Goal: Information Seeking & Learning: Learn about a topic

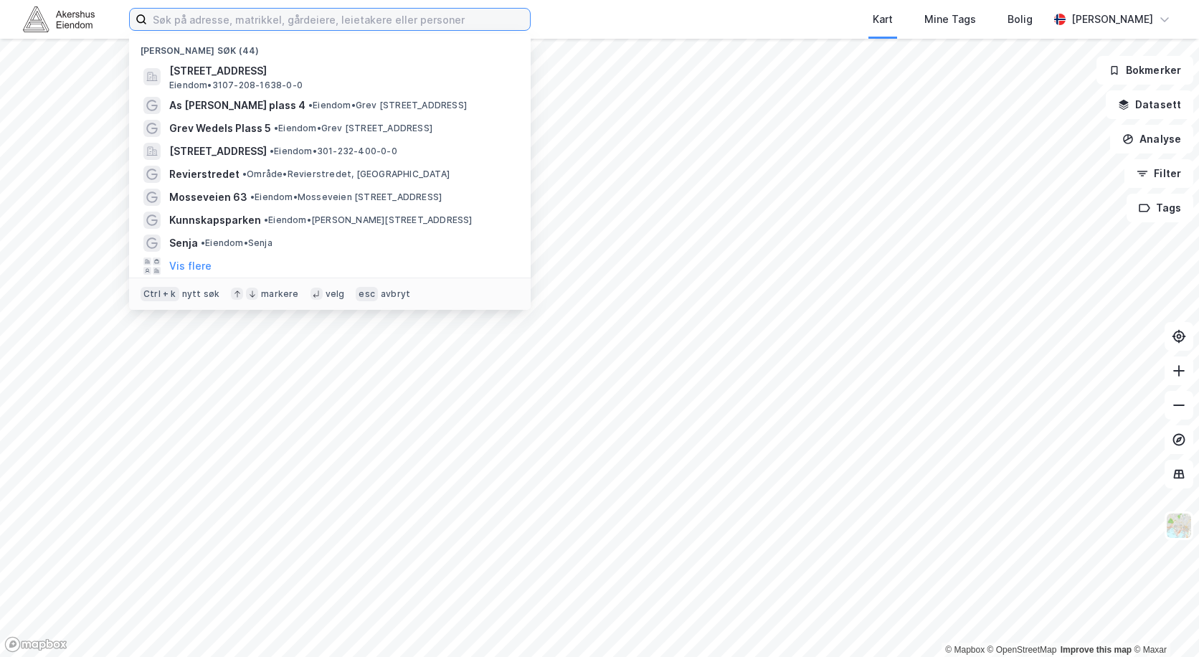
click at [227, 14] on input at bounding box center [338, 20] width 383 height 22
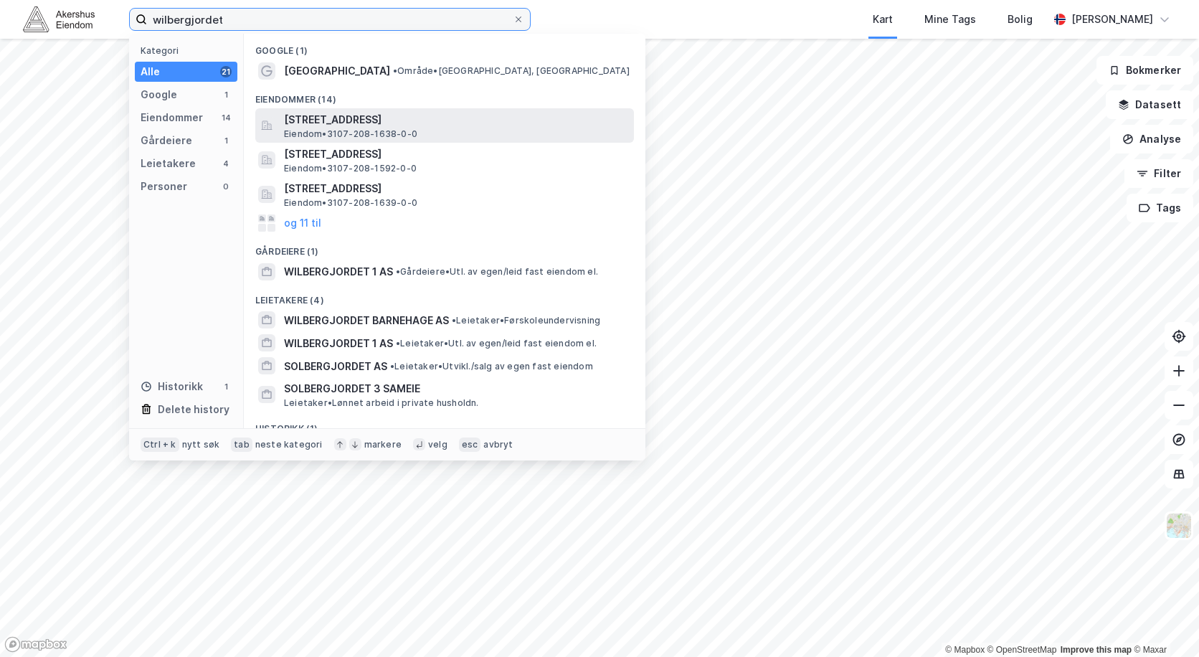
type input "wilbergjordet"
click at [323, 120] on span "[STREET_ADDRESS]" at bounding box center [456, 119] width 344 height 17
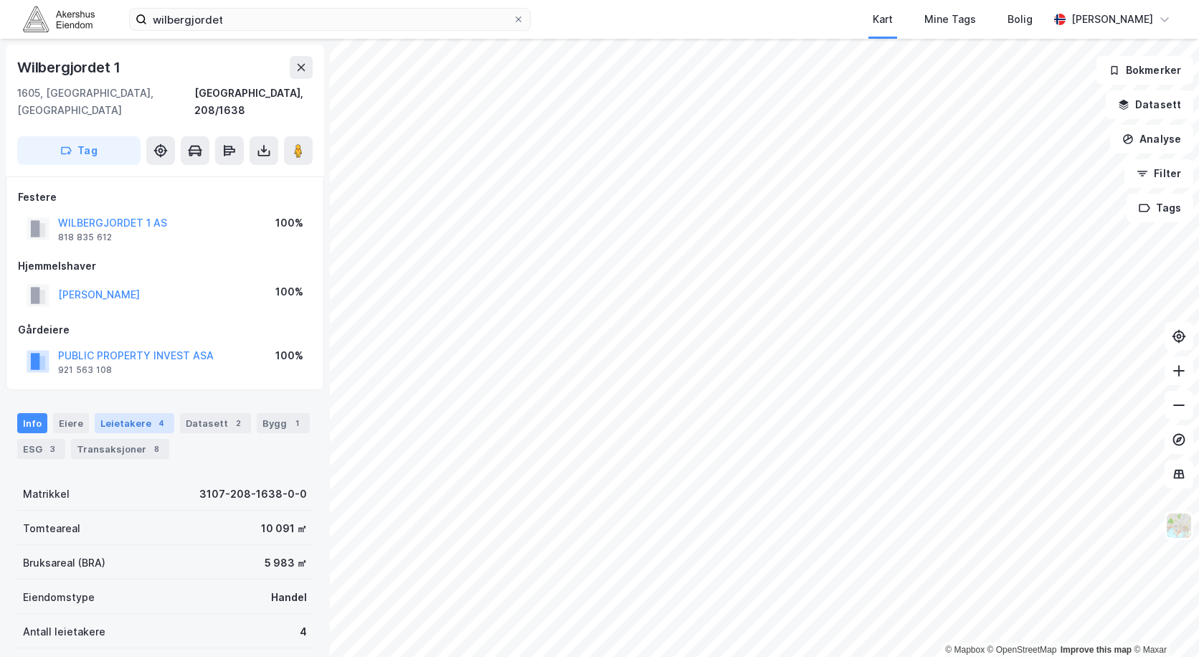
click at [119, 413] on div "Leietakere 4" at bounding box center [135, 423] width 80 height 20
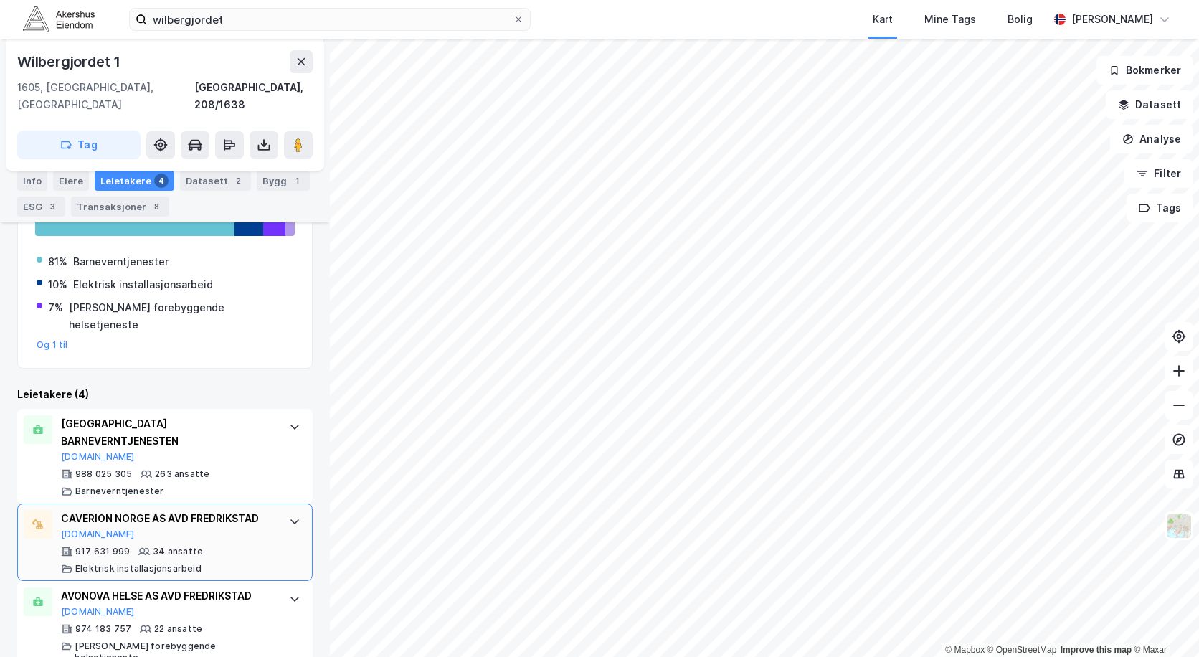
scroll to position [406, 0]
